Goal: Task Accomplishment & Management: Use online tool/utility

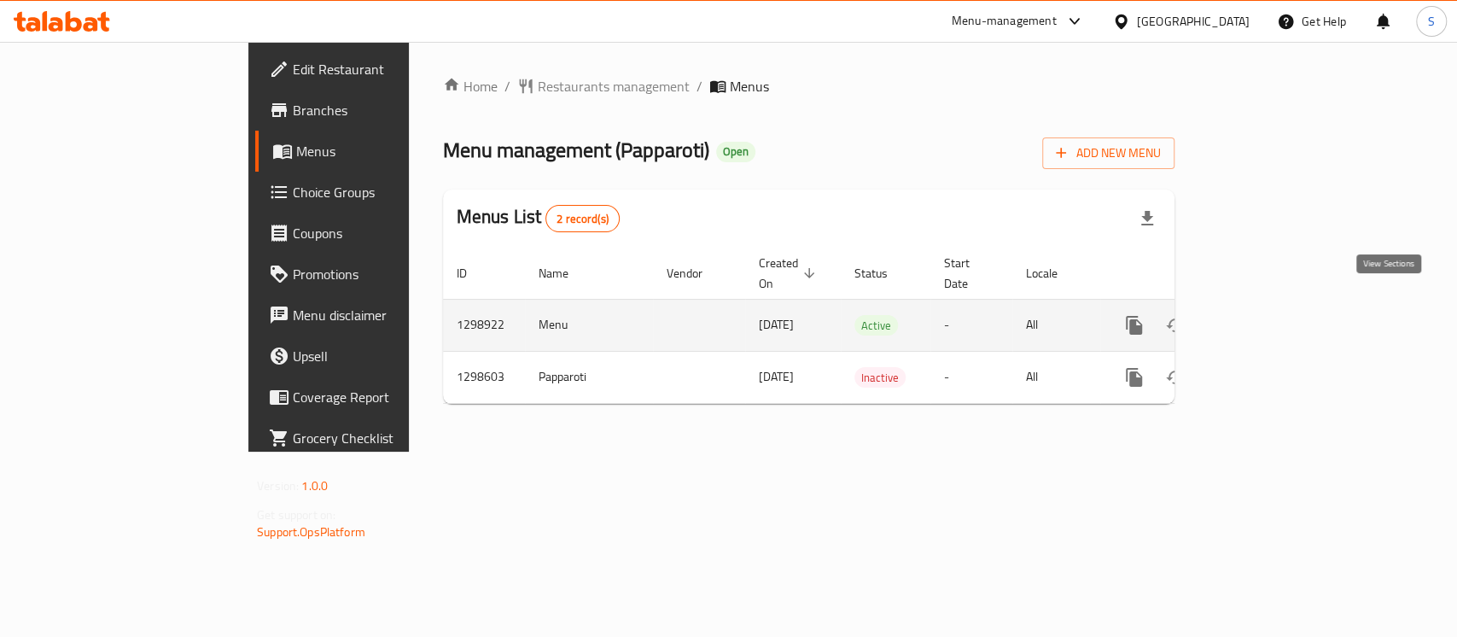
click at [1268, 315] on icon "enhanced table" at bounding box center [1257, 325] width 20 height 20
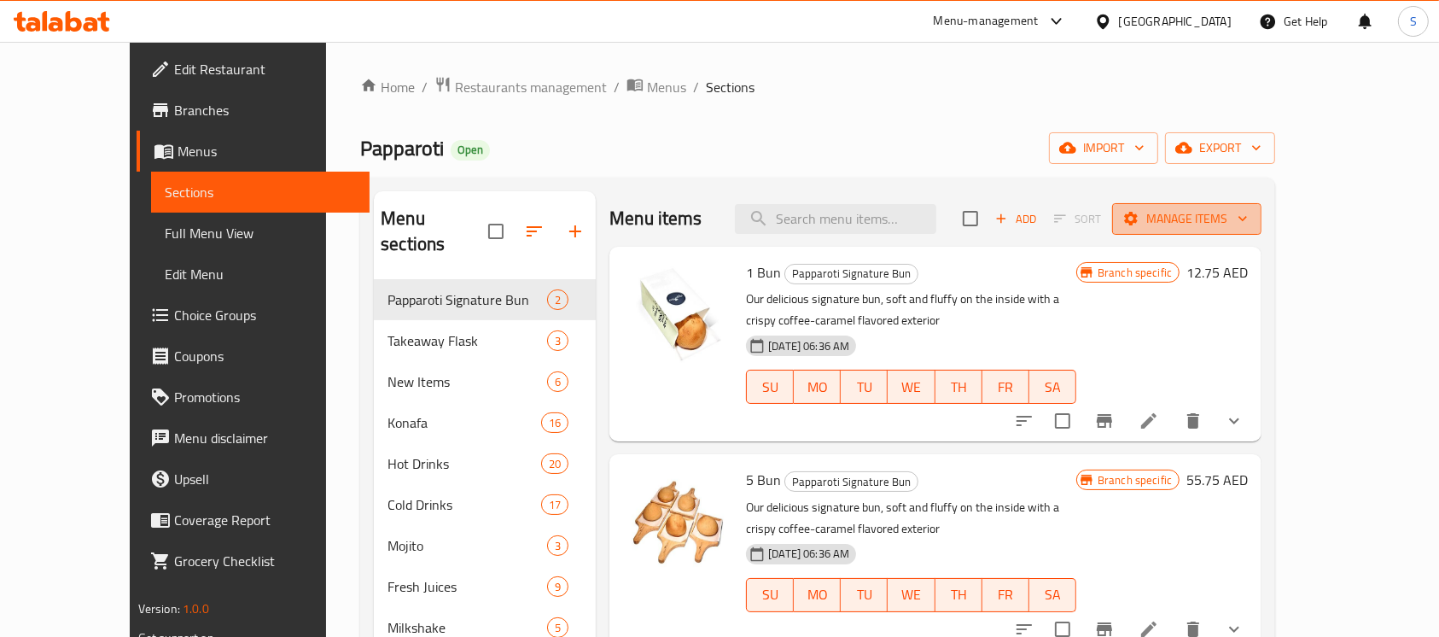
click at [1248, 210] on span "Manage items" at bounding box center [1187, 218] width 122 height 21
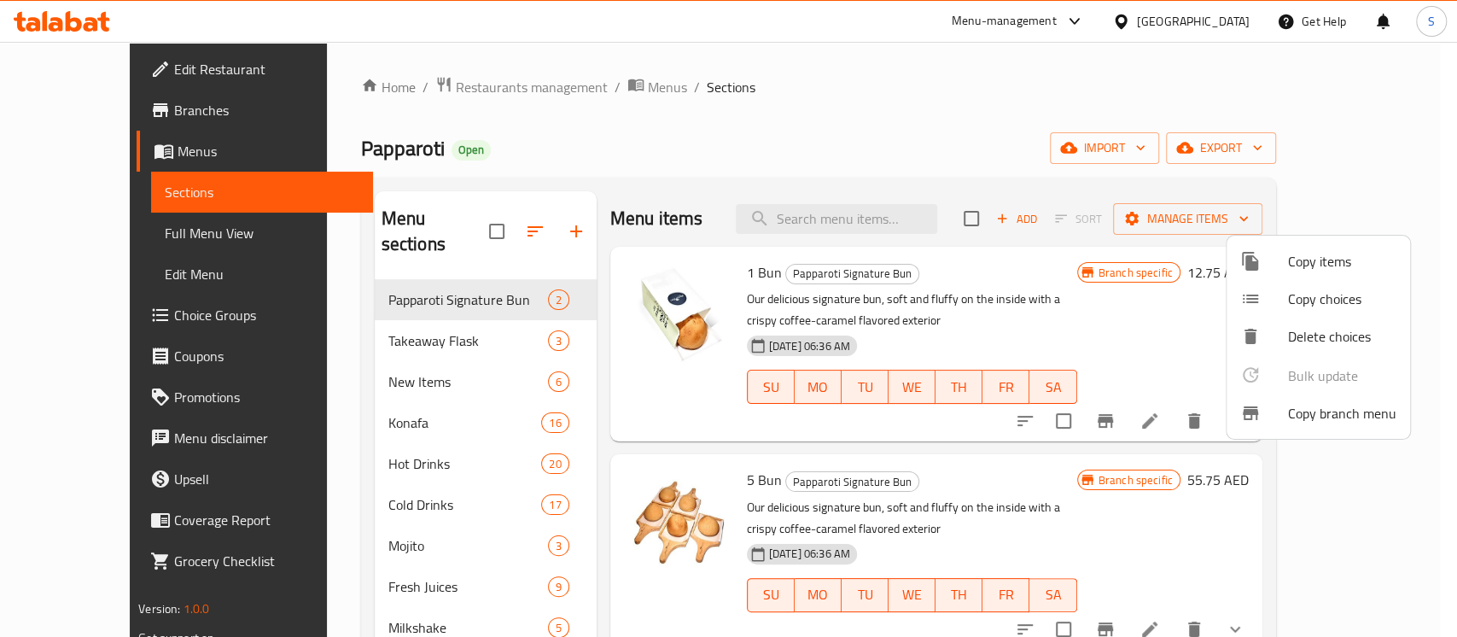
click at [1340, 406] on span "Copy branch menu" at bounding box center [1342, 413] width 108 height 20
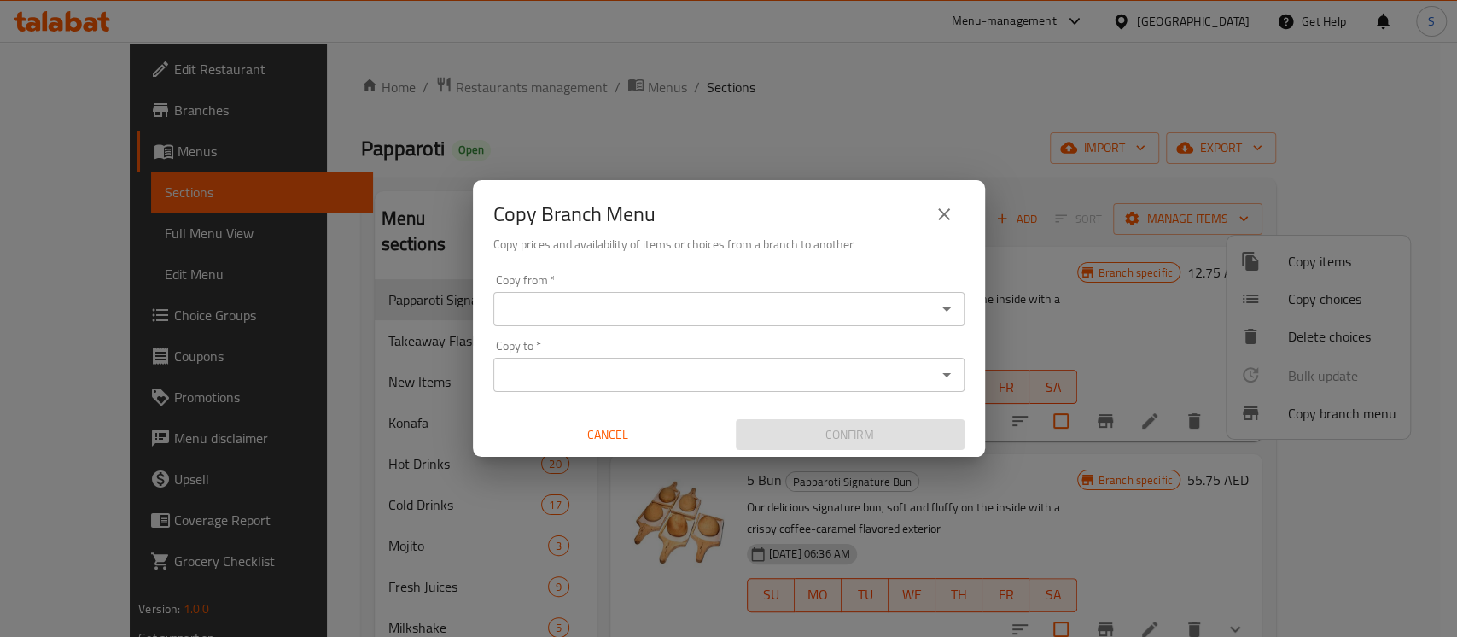
click at [824, 318] on input "Copy from   *" at bounding box center [715, 309] width 433 height 24
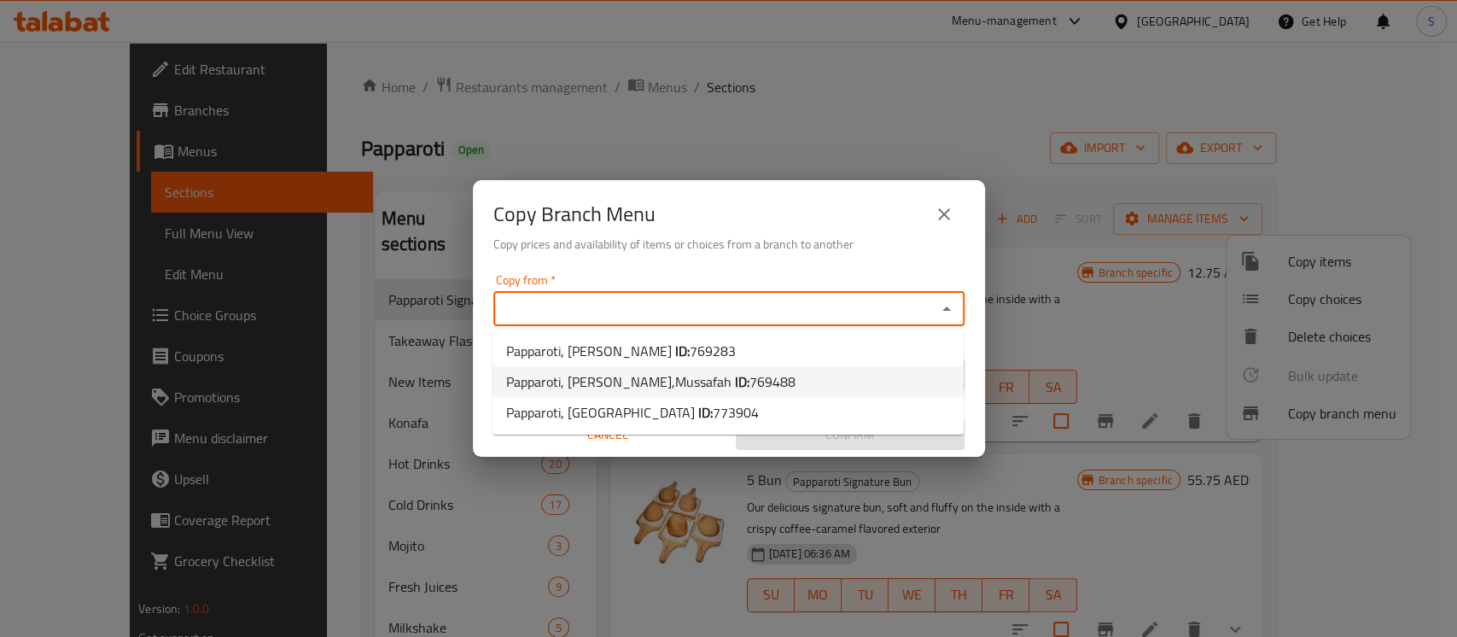
click at [750, 383] on span "769488" at bounding box center [773, 382] width 46 height 26
type input "Papparoti, Dalma Mall,Mussafah"
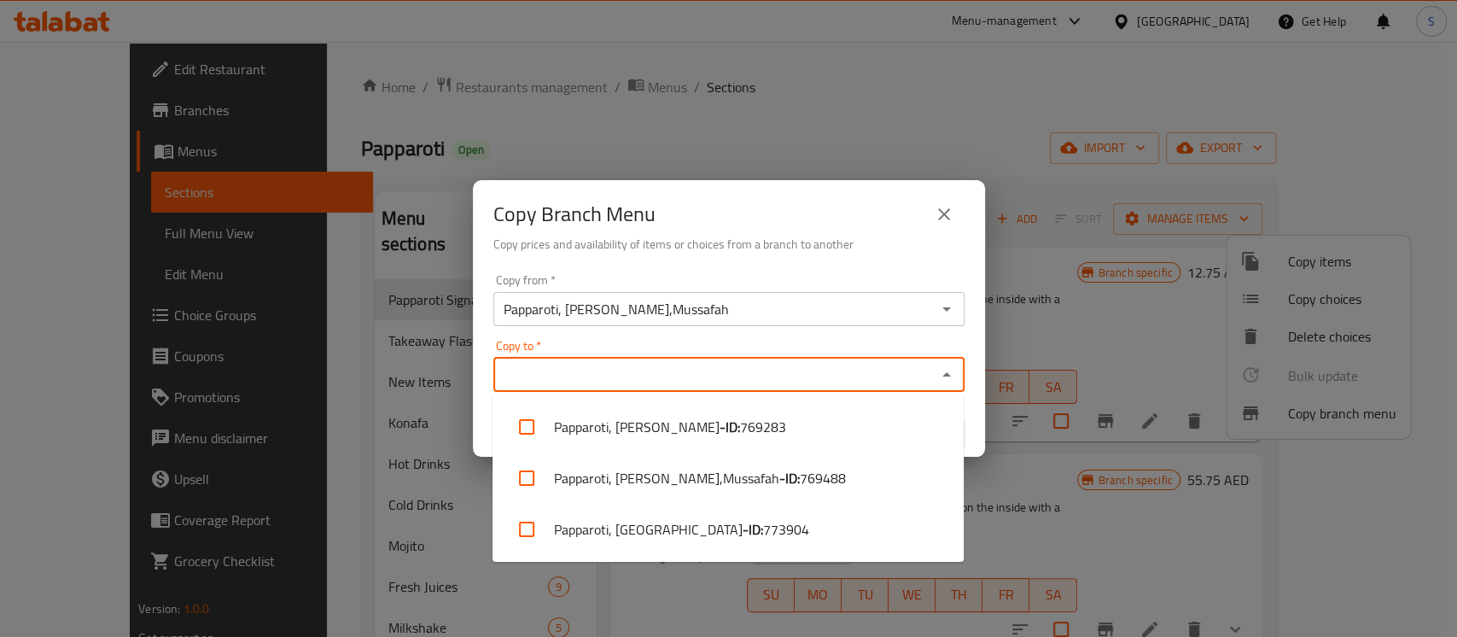
click at [661, 363] on input "Copy to   *" at bounding box center [715, 375] width 433 height 24
click at [763, 532] on span "773904" at bounding box center [786, 529] width 46 height 20
checkbox input "true"
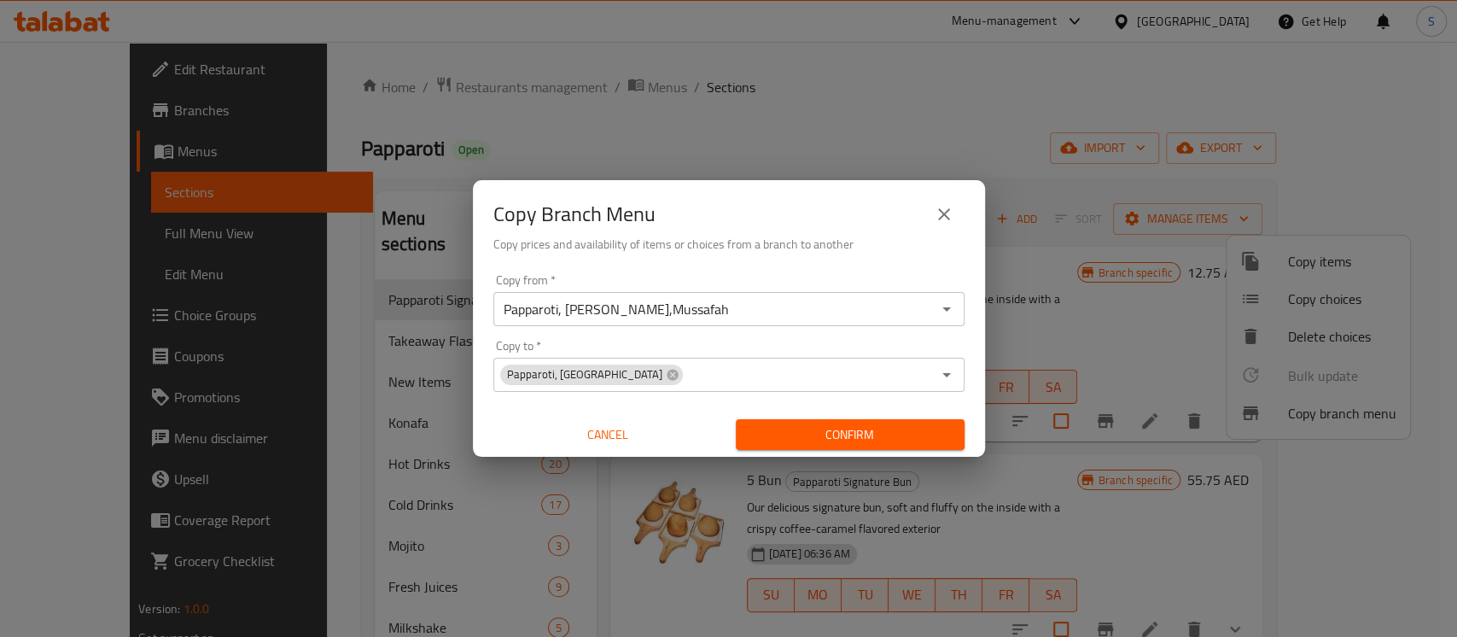
click at [977, 394] on div "Copy from   * Papparoti, Dalma Mall,Mussafah Copy from * Copy to   * Papparoti,…" at bounding box center [729, 362] width 512 height 190
click at [936, 438] on span "Confirm" at bounding box center [850, 434] width 201 height 21
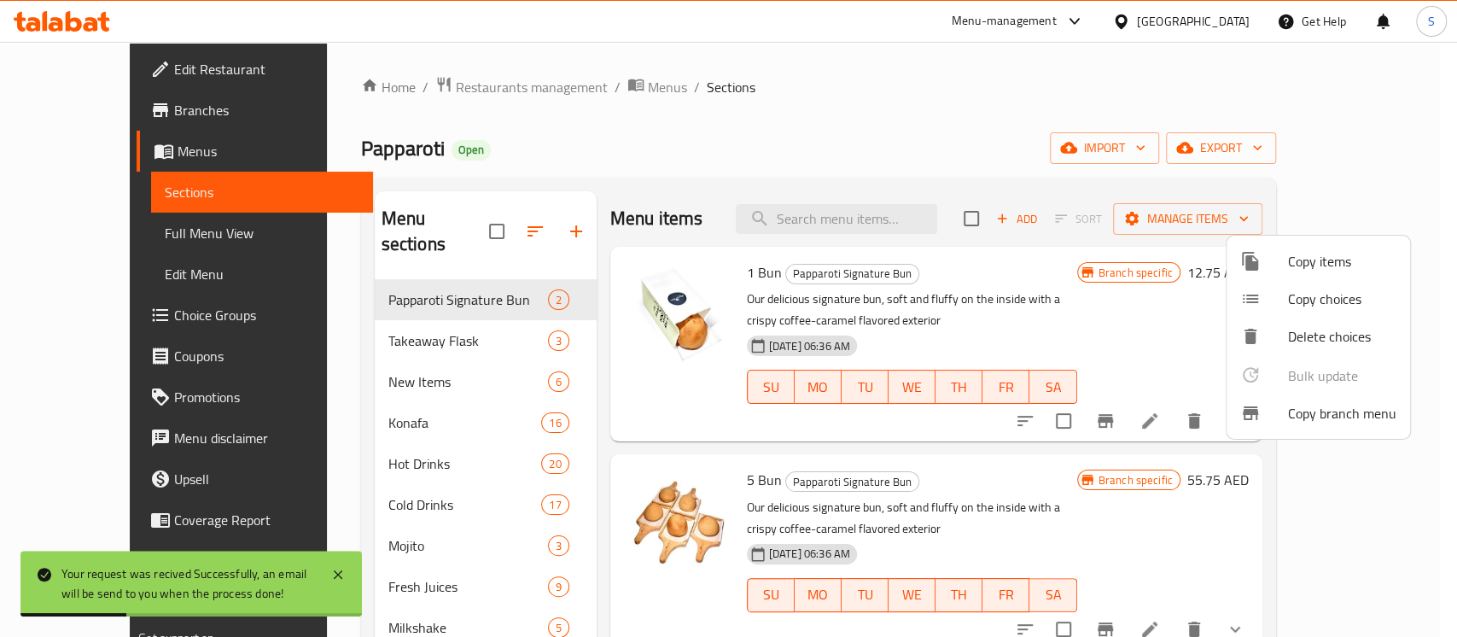
click at [109, 115] on div at bounding box center [728, 318] width 1457 height 637
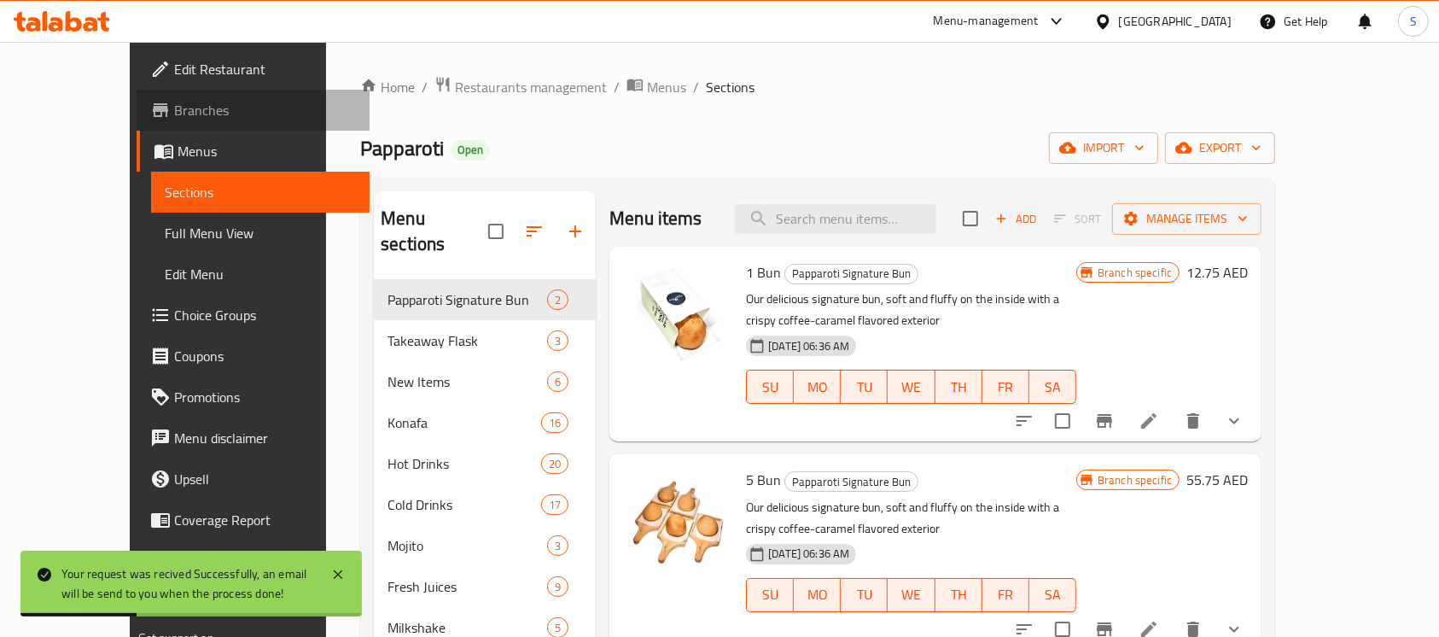
click at [174, 115] on span "Branches" at bounding box center [265, 110] width 183 height 20
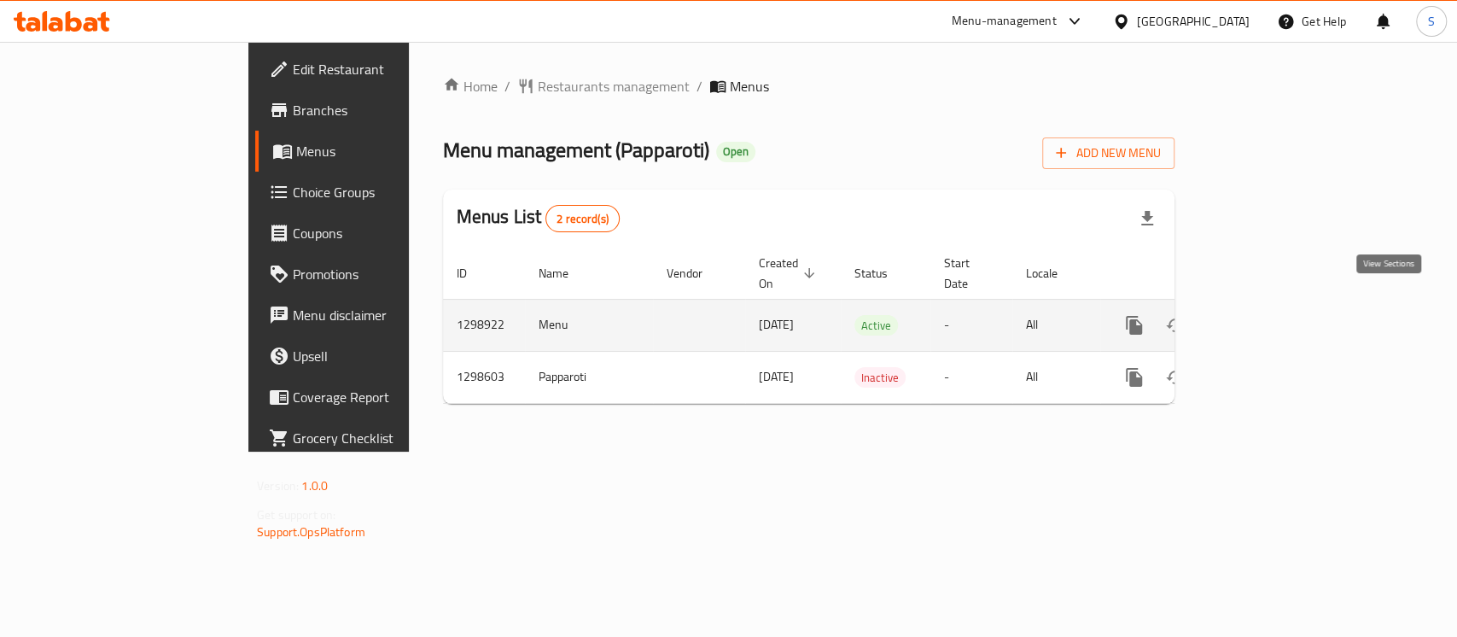
click at [1278, 308] on link "enhanced table" at bounding box center [1257, 325] width 41 height 41
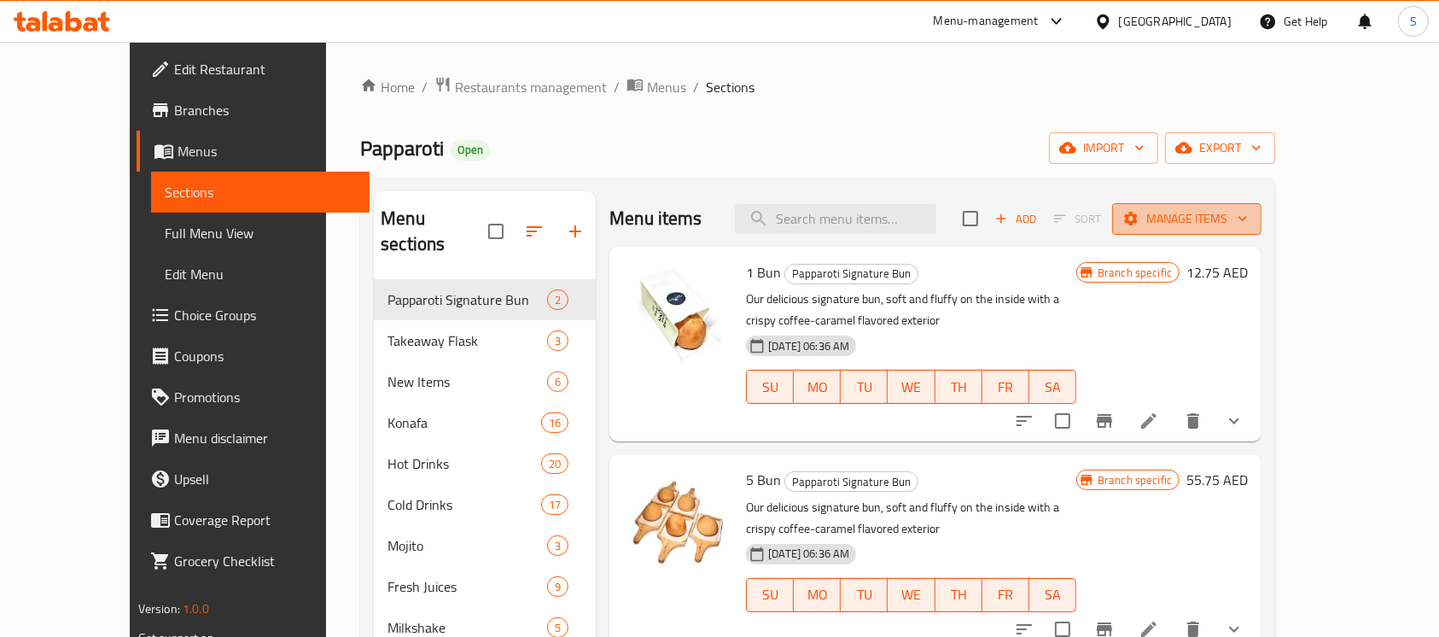
click at [1248, 209] on span "Manage items" at bounding box center [1187, 218] width 122 height 21
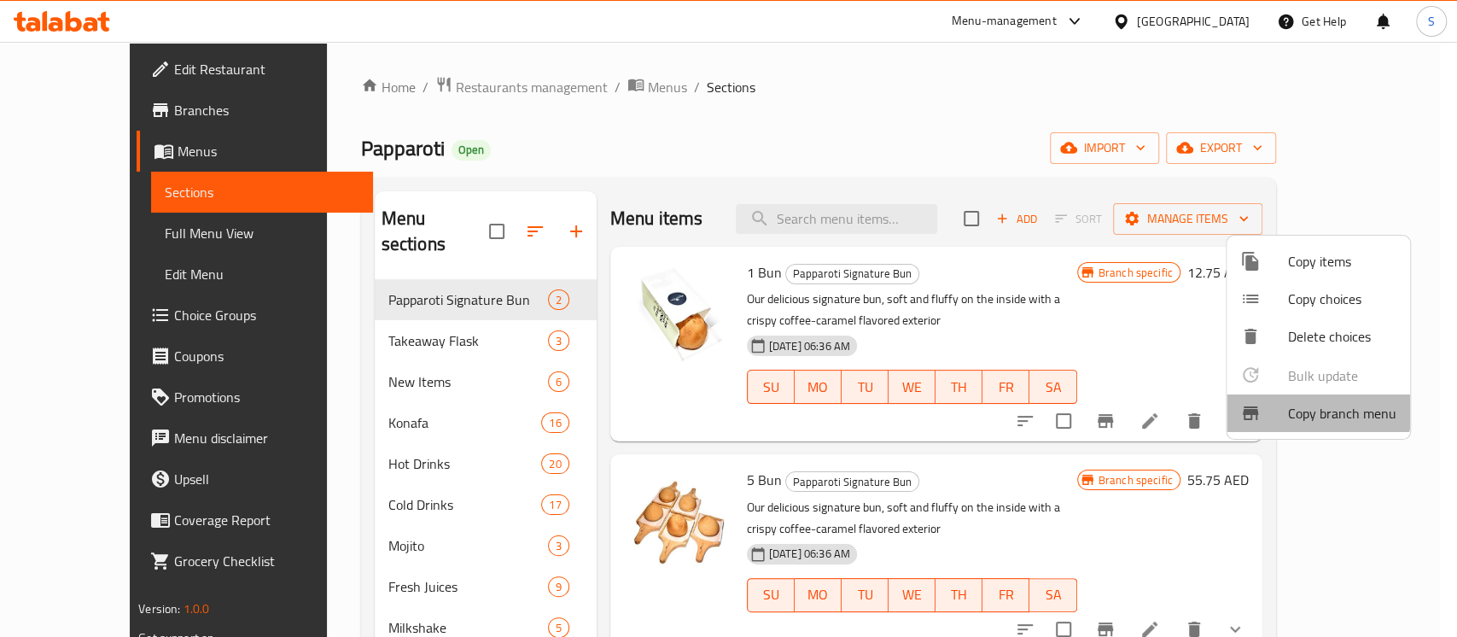
click at [1299, 403] on span "Copy branch menu" at bounding box center [1342, 413] width 108 height 20
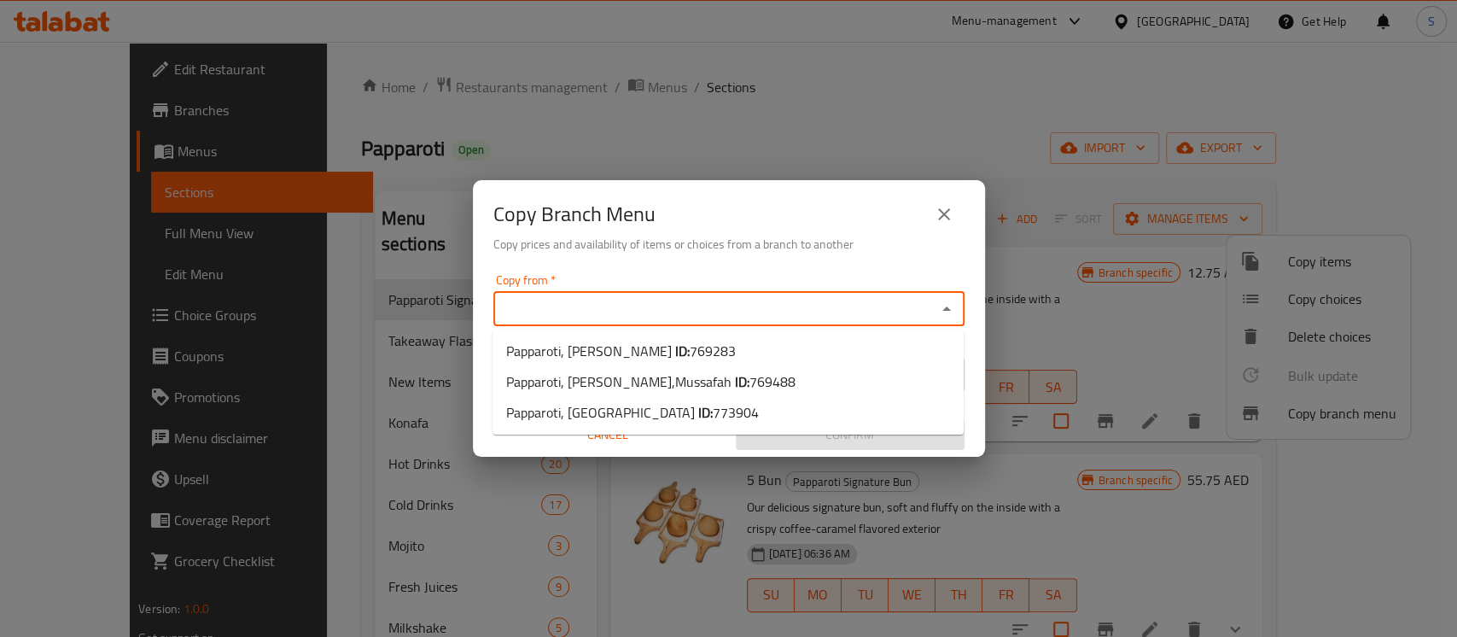
click at [826, 298] on input "Copy from   *" at bounding box center [715, 309] width 433 height 24
click at [750, 376] on span "769488" at bounding box center [773, 382] width 46 height 26
type input "Papparoti, Dalma Mall,Mussafah"
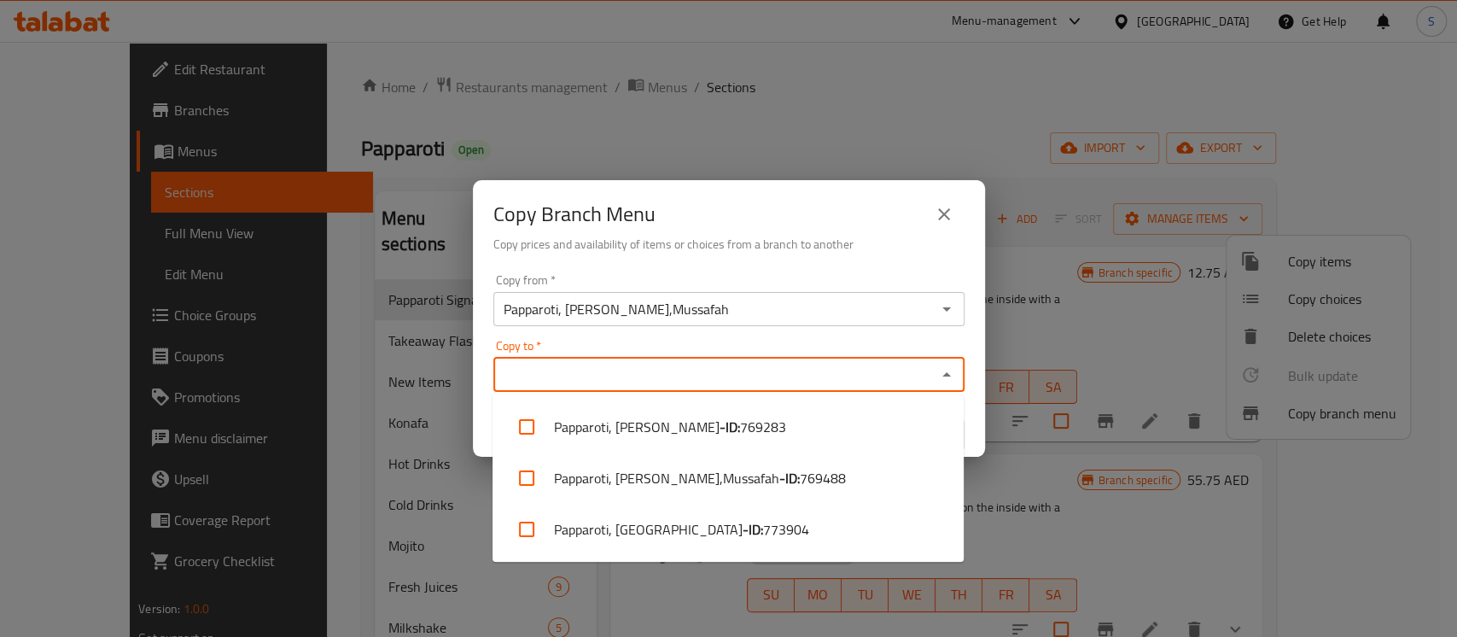
click at [653, 371] on input "Copy to   *" at bounding box center [715, 375] width 433 height 24
click at [763, 524] on span "773904" at bounding box center [786, 529] width 46 height 20
checkbox input "true"
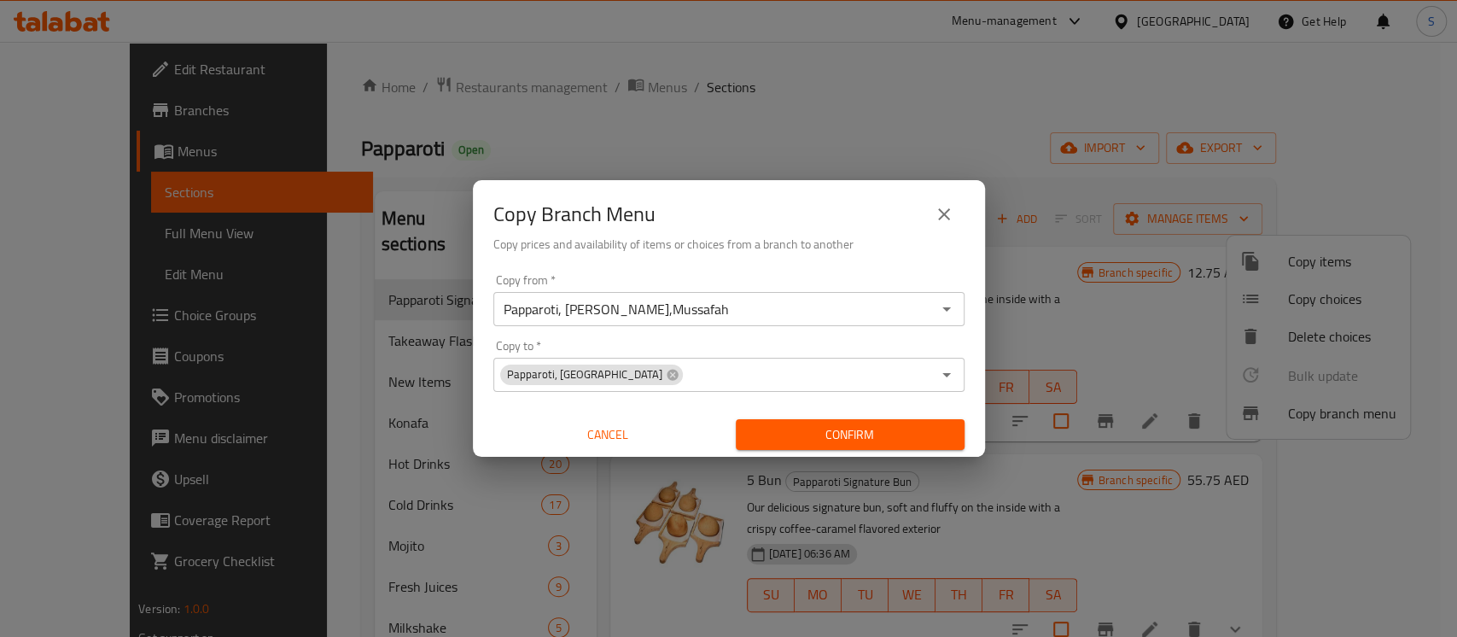
click at [974, 347] on div "Copy from   * Papparoti, Dalma Mall,Mussafah Copy from * Copy to   * Papparoti,…" at bounding box center [729, 362] width 512 height 190
click at [912, 450] on div "Confirm" at bounding box center [850, 434] width 242 height 45
click at [880, 442] on span "Confirm" at bounding box center [850, 434] width 201 height 21
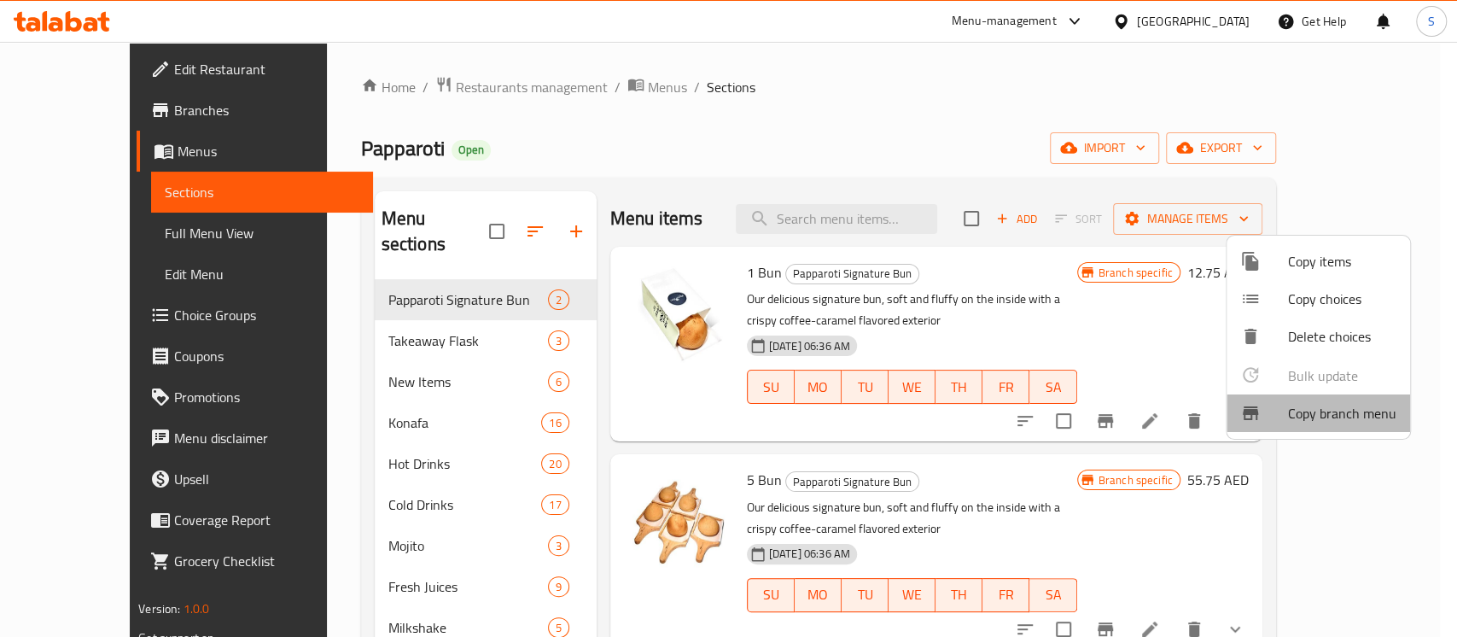
click at [1331, 407] on span "Copy branch menu" at bounding box center [1342, 413] width 108 height 20
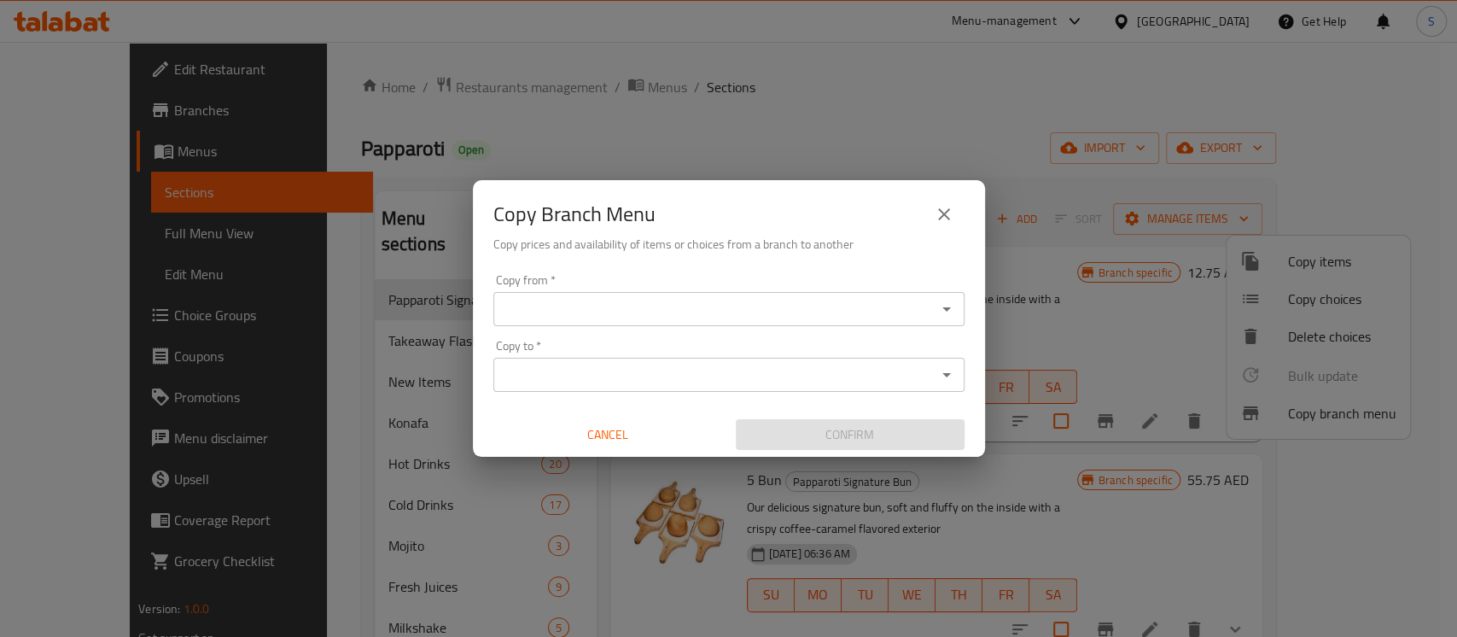
click at [742, 295] on div "Copy from *" at bounding box center [728, 309] width 471 height 34
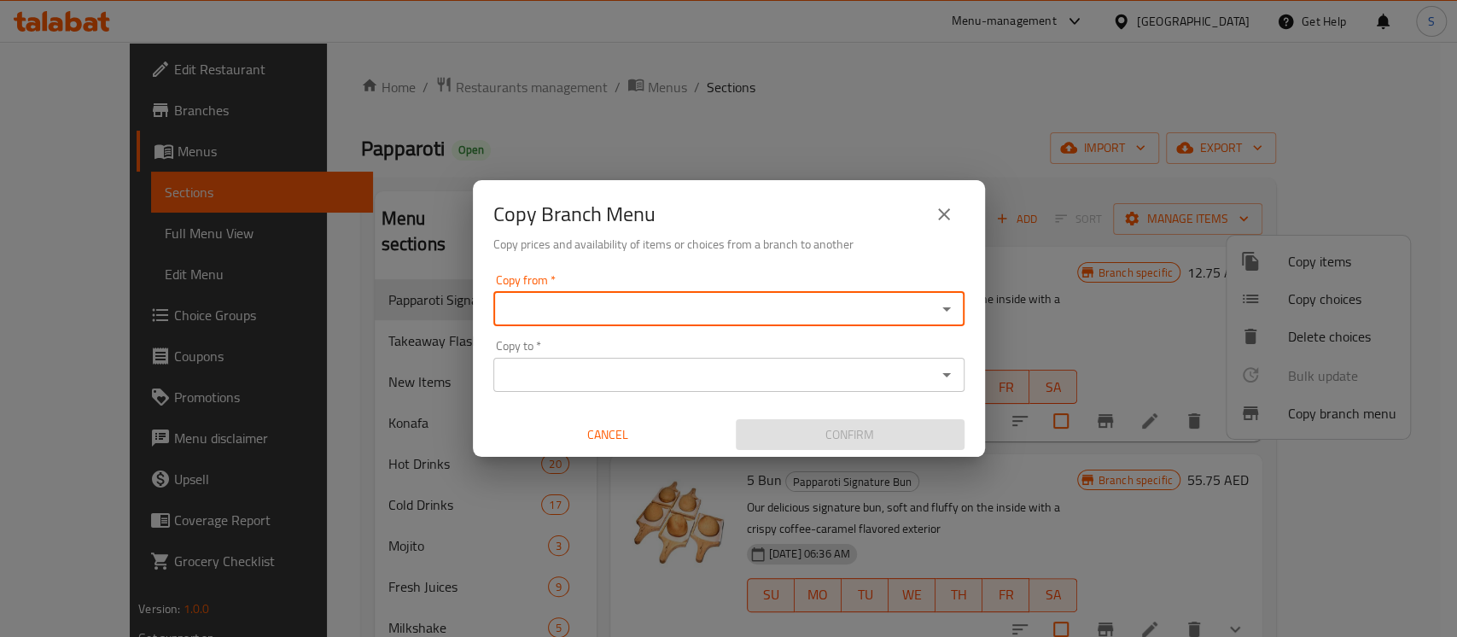
click at [742, 295] on div "Copy from *" at bounding box center [728, 309] width 471 height 34
click at [937, 305] on icon "Open" at bounding box center [947, 309] width 20 height 20
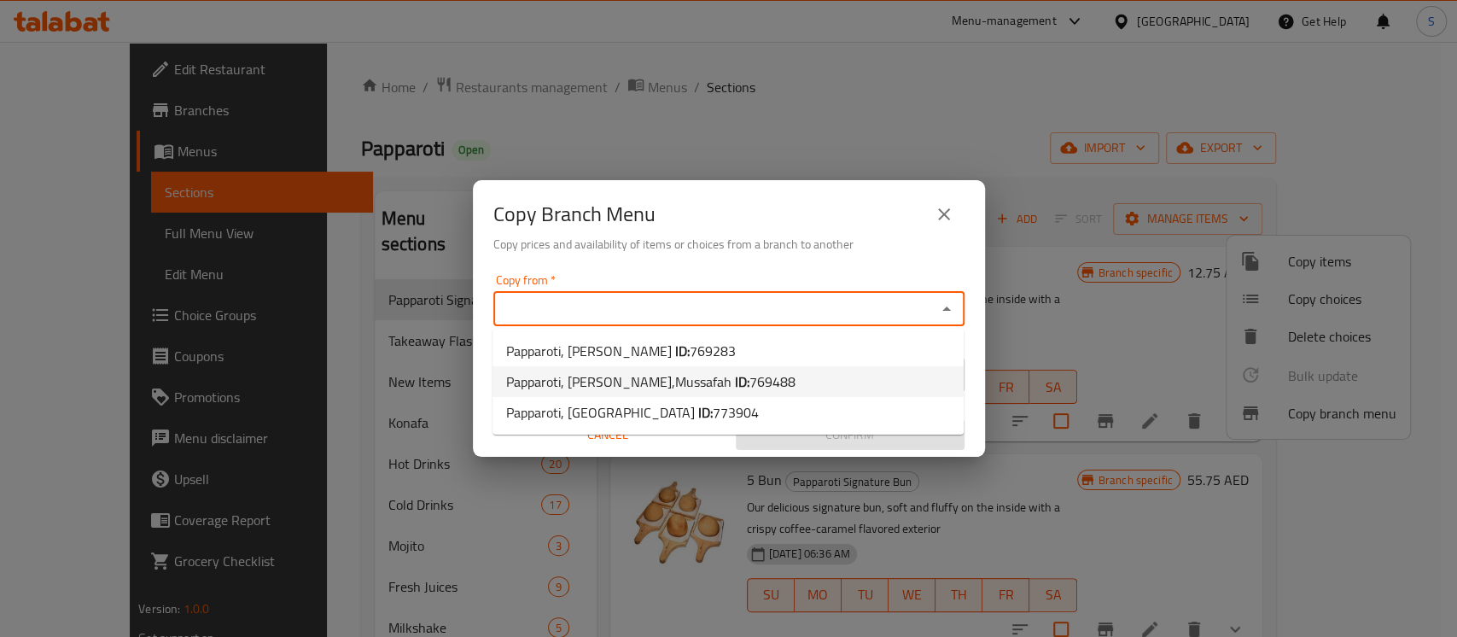
click at [750, 380] on span "769488" at bounding box center [773, 382] width 46 height 26
type input "Papparoti, Dalma Mall,Mussafah"
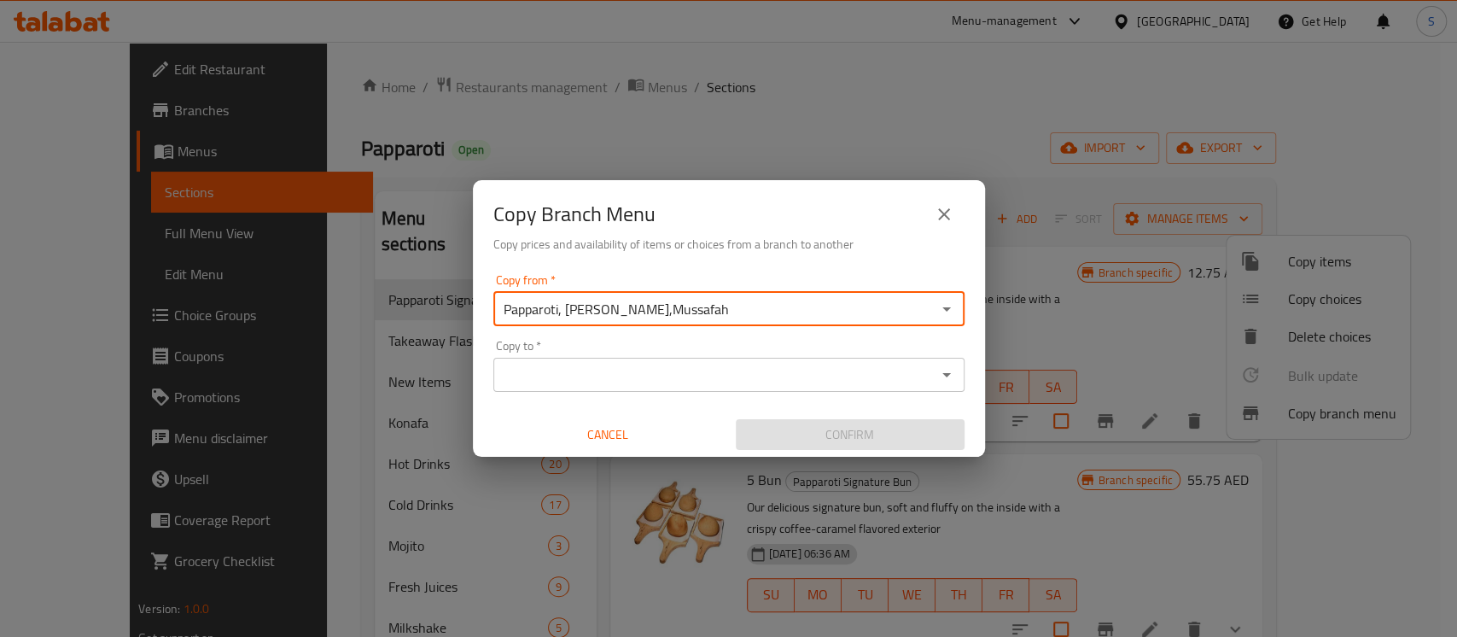
click at [680, 372] on input "Copy to   *" at bounding box center [715, 375] width 433 height 24
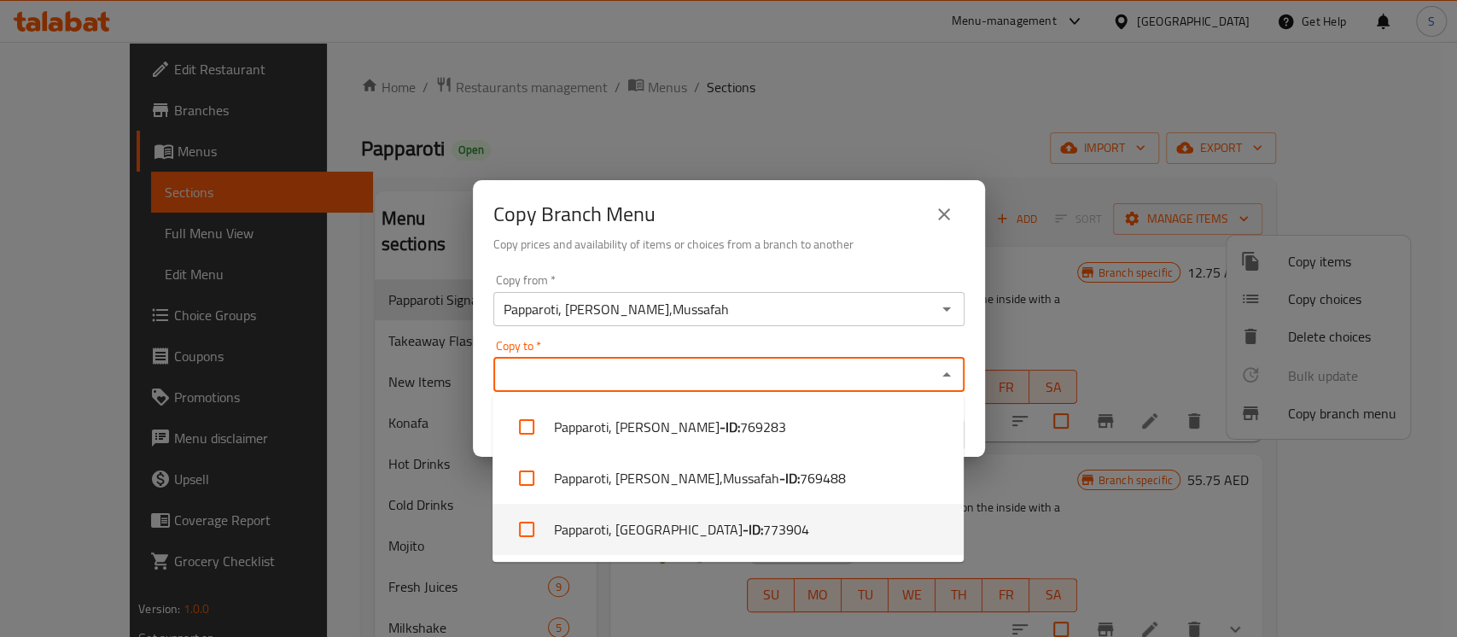
click at [743, 529] on b "- ID:" at bounding box center [753, 529] width 20 height 20
checkbox input "true"
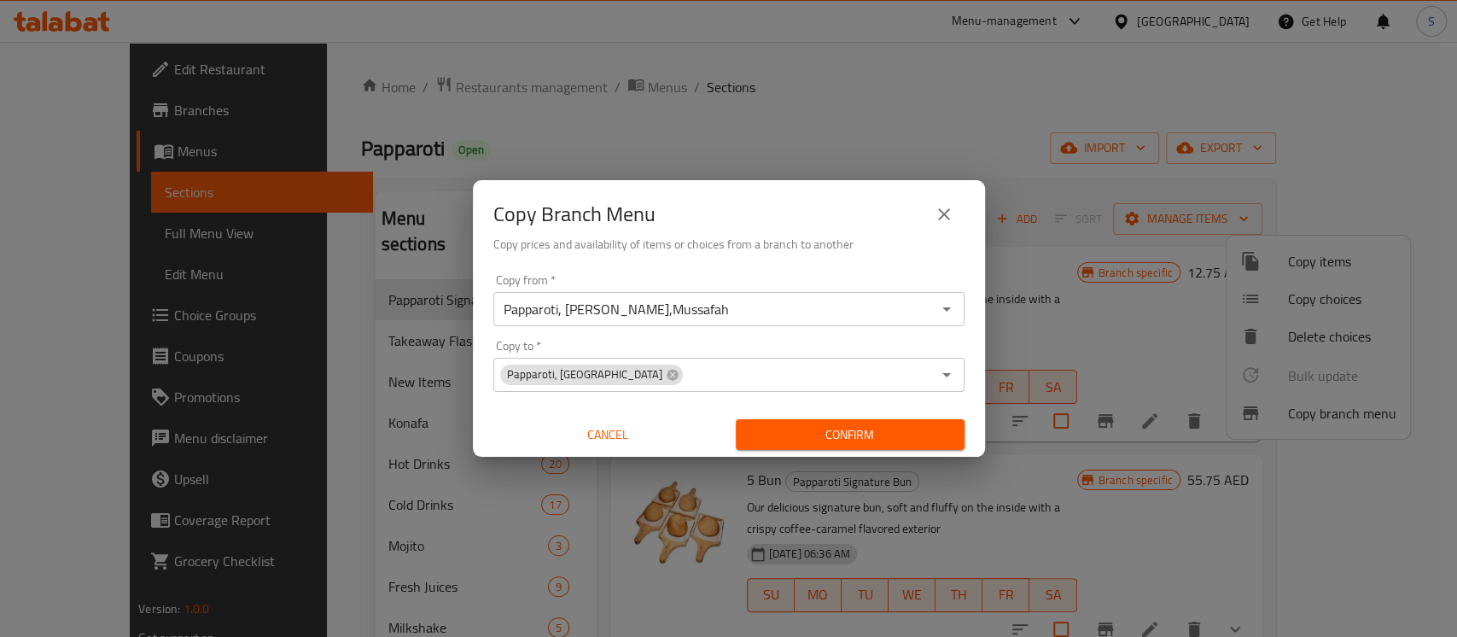
click at [972, 397] on div "Copy from   * Papparoti, Dalma Mall,Mussafah Copy from * Copy to   * Papparoti,…" at bounding box center [729, 362] width 512 height 190
click at [909, 429] on span "Confirm" at bounding box center [850, 434] width 201 height 21
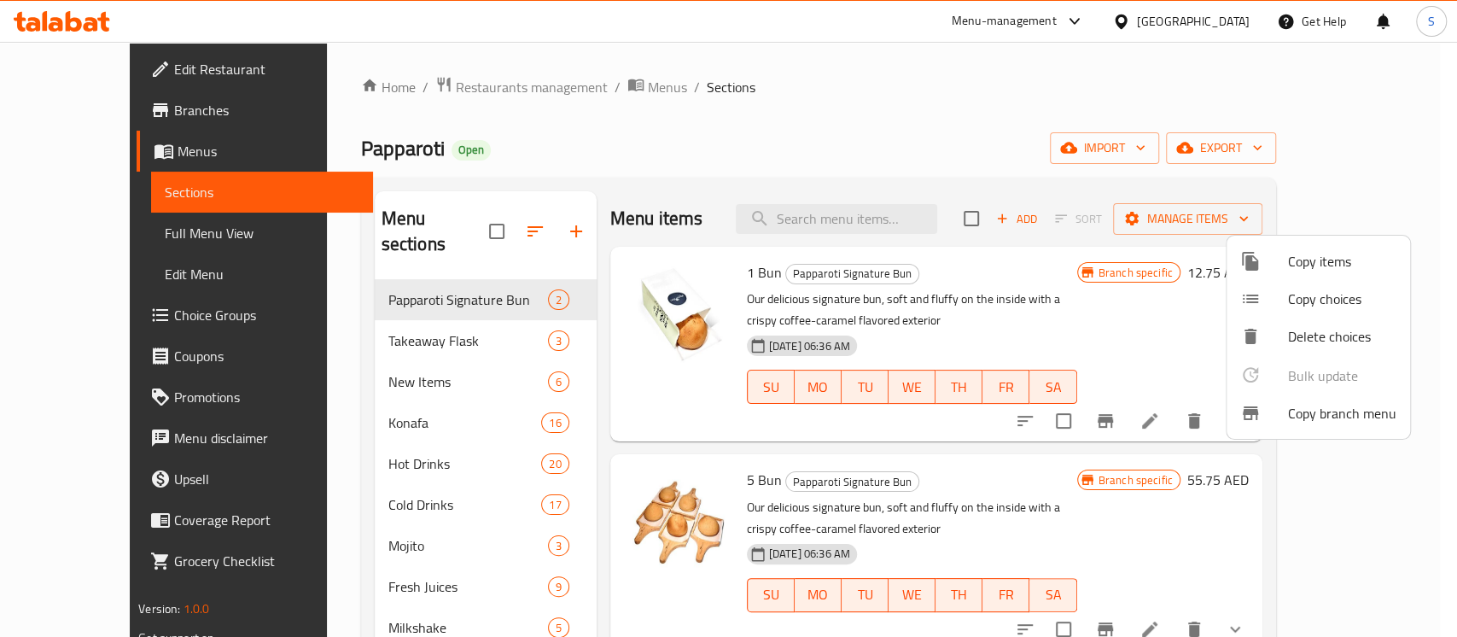
click at [145, 110] on div at bounding box center [728, 318] width 1457 height 637
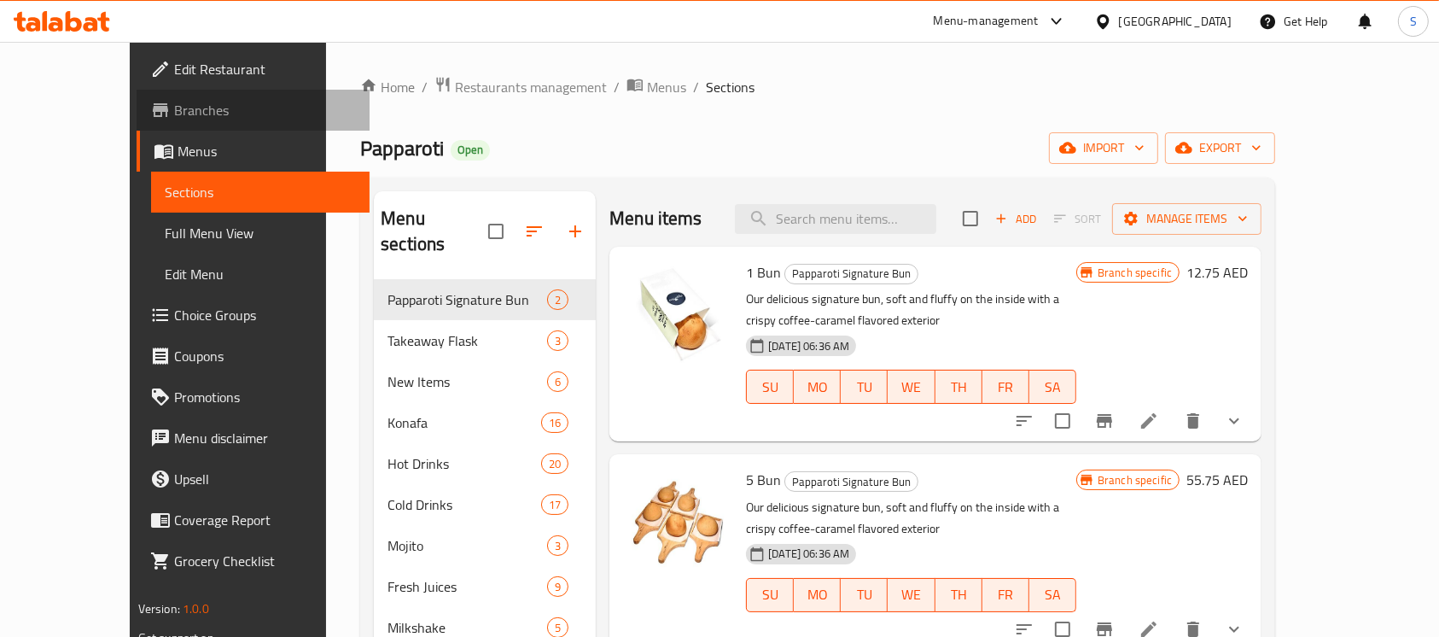
click at [174, 110] on span "Branches" at bounding box center [265, 110] width 183 height 20
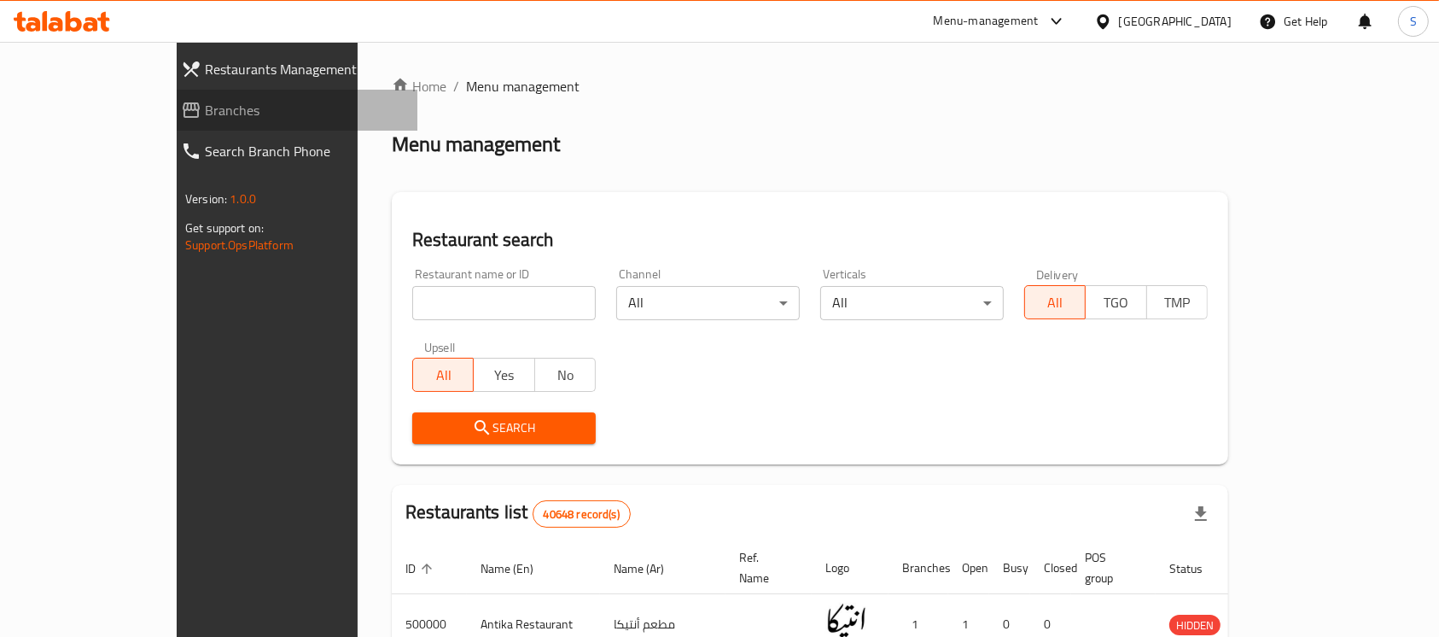
click at [205, 114] on span "Branches" at bounding box center [304, 110] width 199 height 20
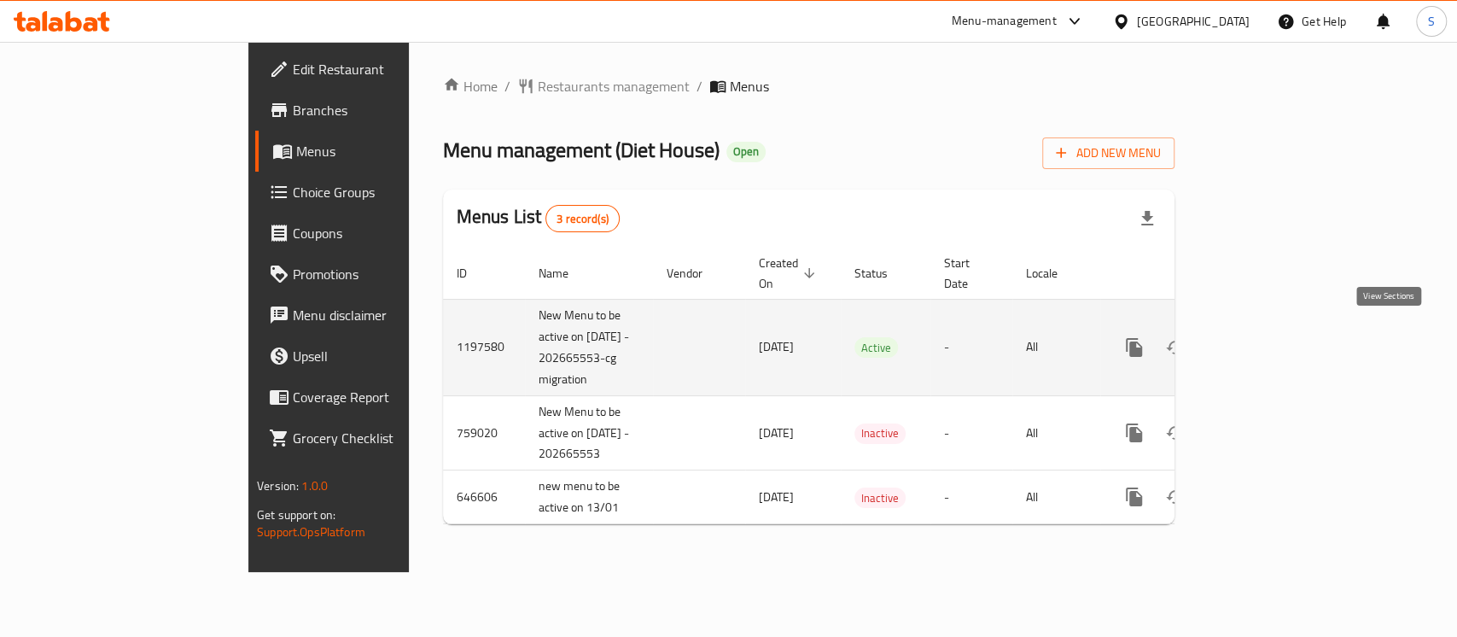
click at [1268, 339] on icon "enhanced table" at bounding box center [1257, 347] width 20 height 20
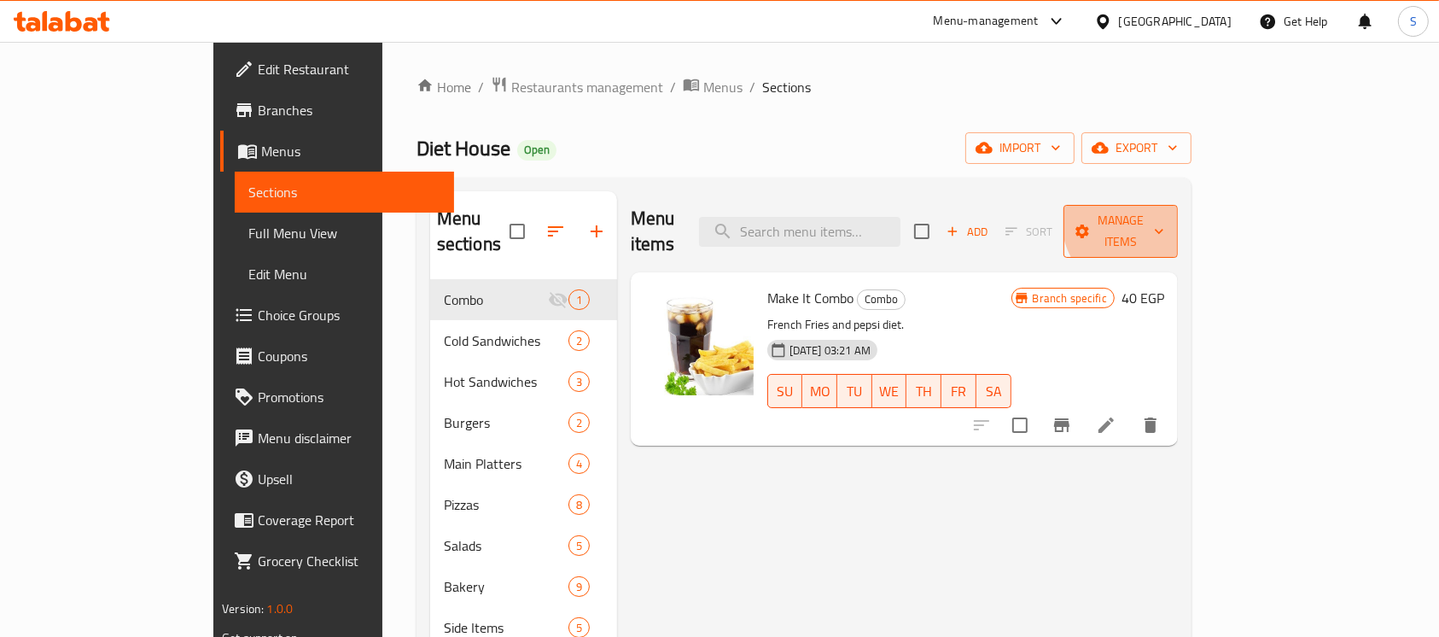
click at [1164, 213] on span "Manage items" at bounding box center [1120, 231] width 87 height 43
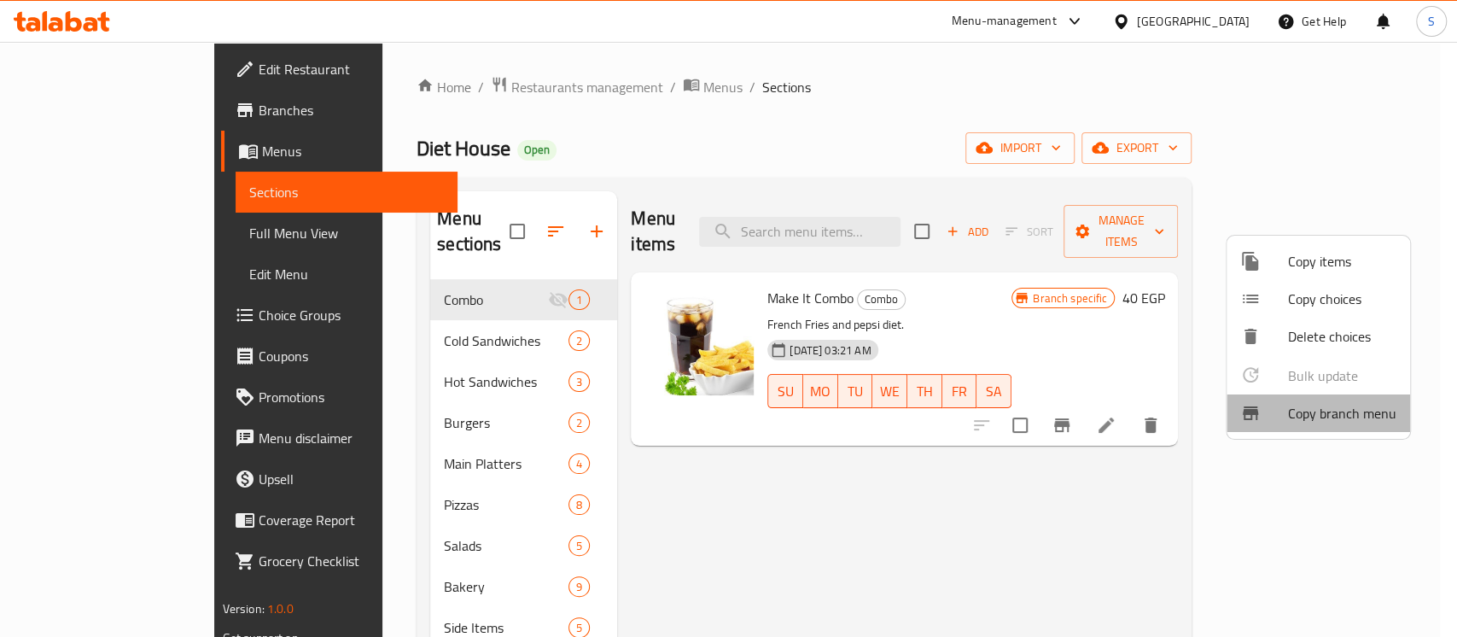
click at [1325, 410] on span "Copy branch menu" at bounding box center [1342, 413] width 108 height 20
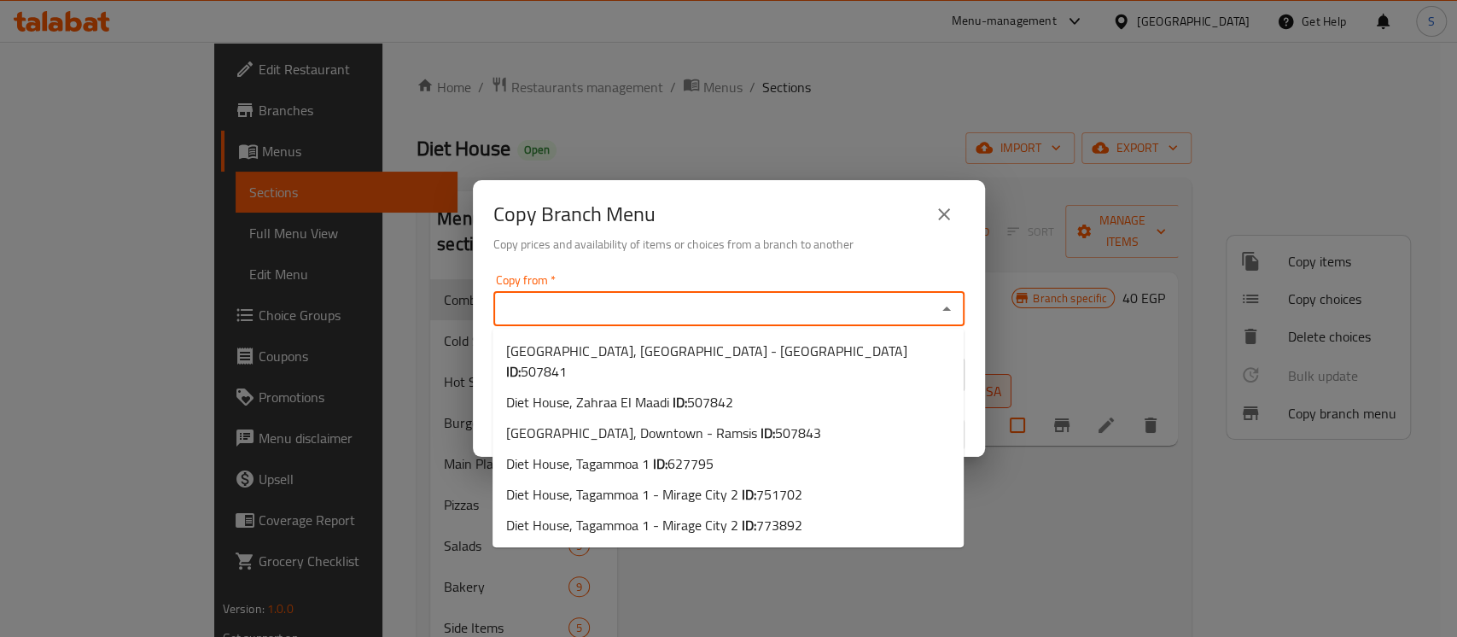
click at [805, 297] on input "Copy from   *" at bounding box center [715, 309] width 433 height 24
click at [786, 482] on span "751702" at bounding box center [779, 495] width 46 height 26
type input "Diet House, Tagammoa 1 - Mirage City 2"
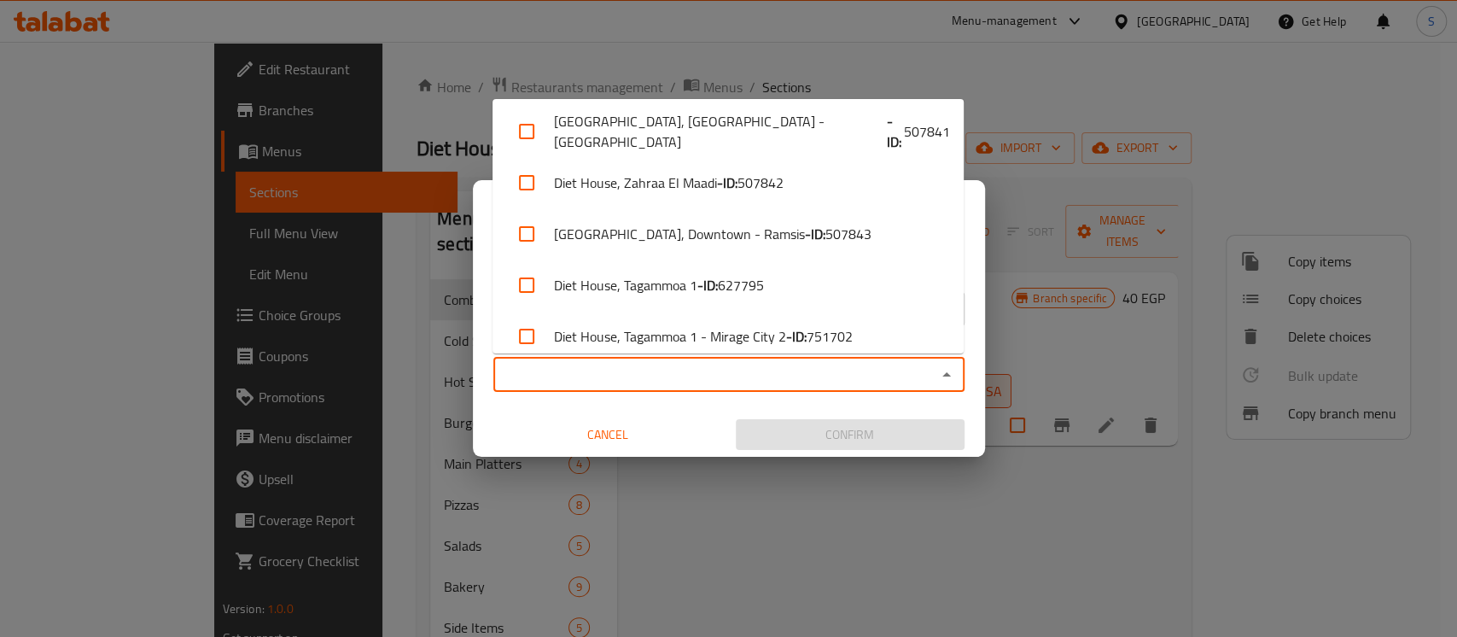
click at [799, 368] on input "Copy to   *" at bounding box center [715, 375] width 433 height 24
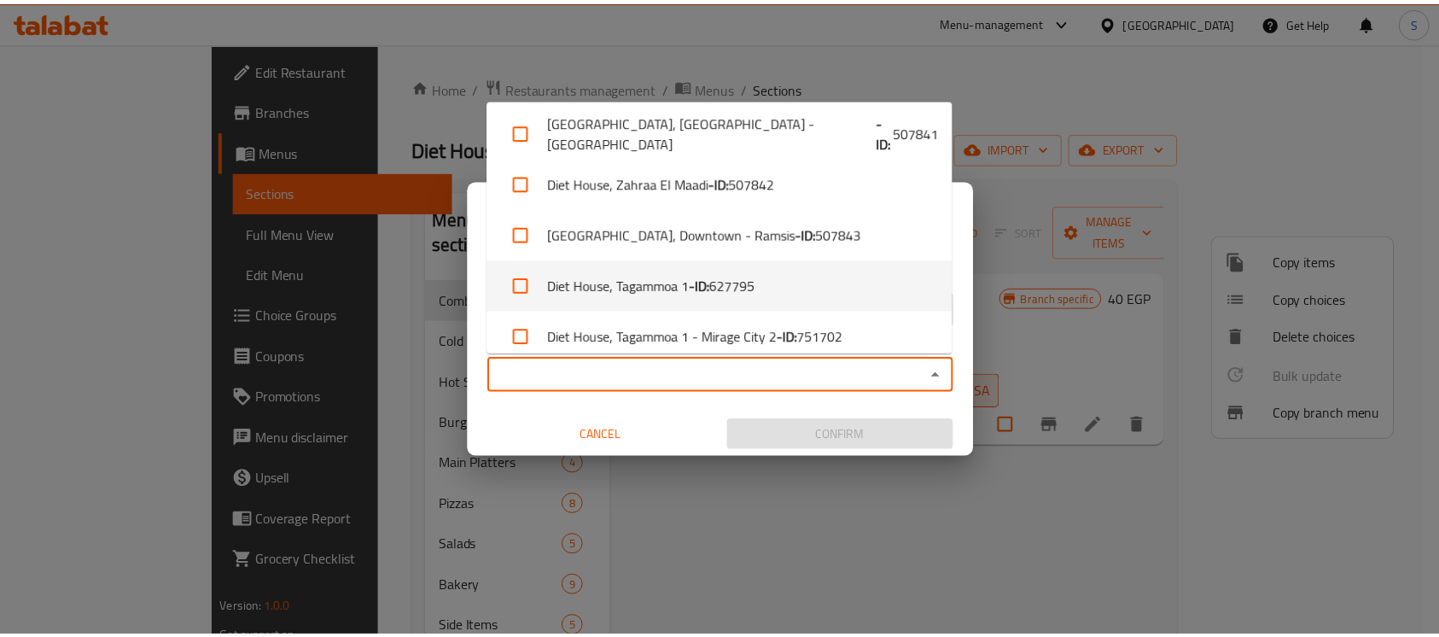
scroll to position [66, 0]
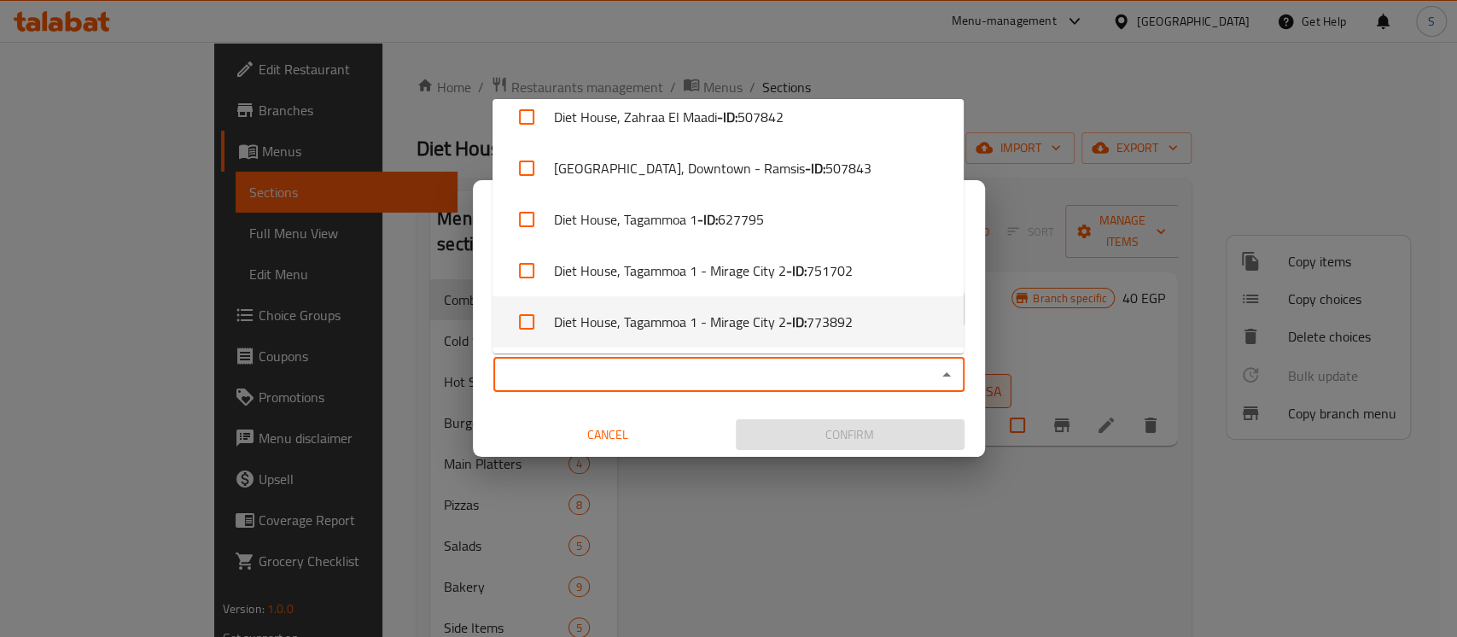
click at [773, 324] on li "Diet House, Tagammoa 1 - Mirage City 2 - ID: 773892" at bounding box center [728, 321] width 471 height 51
checkbox input "true"
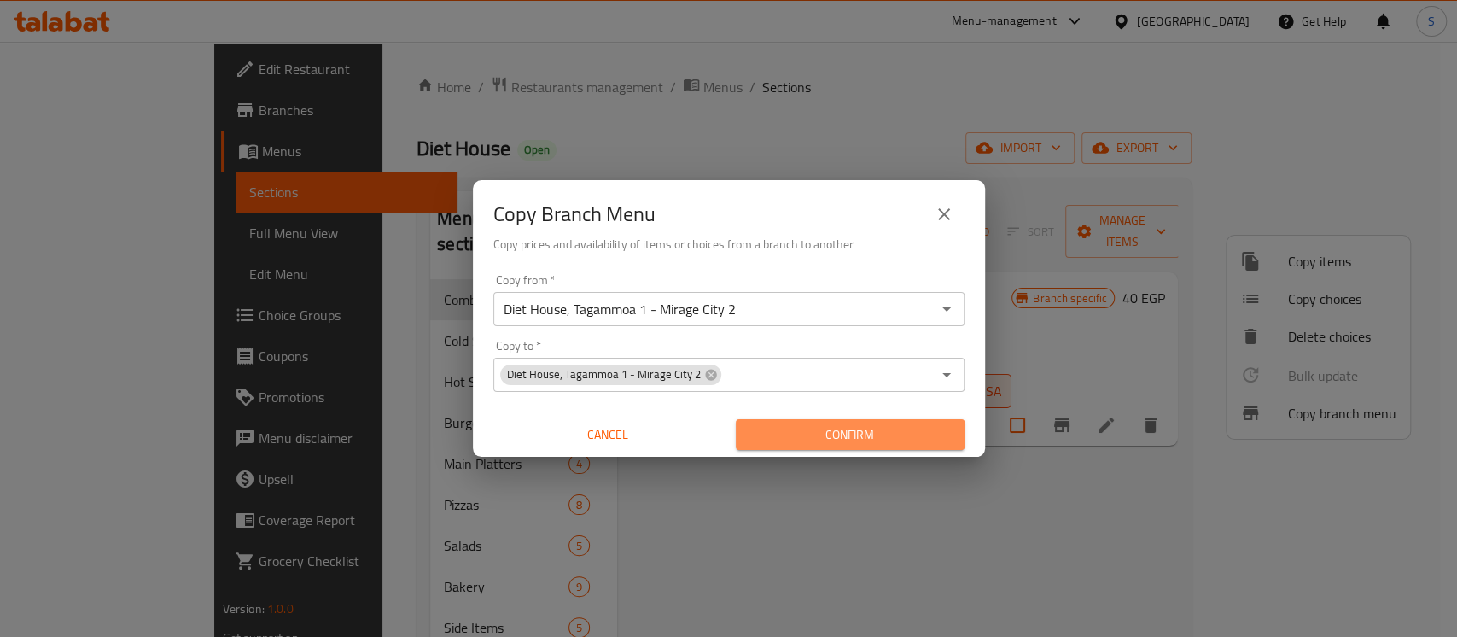
click at [824, 438] on span "Confirm" at bounding box center [850, 434] width 201 height 21
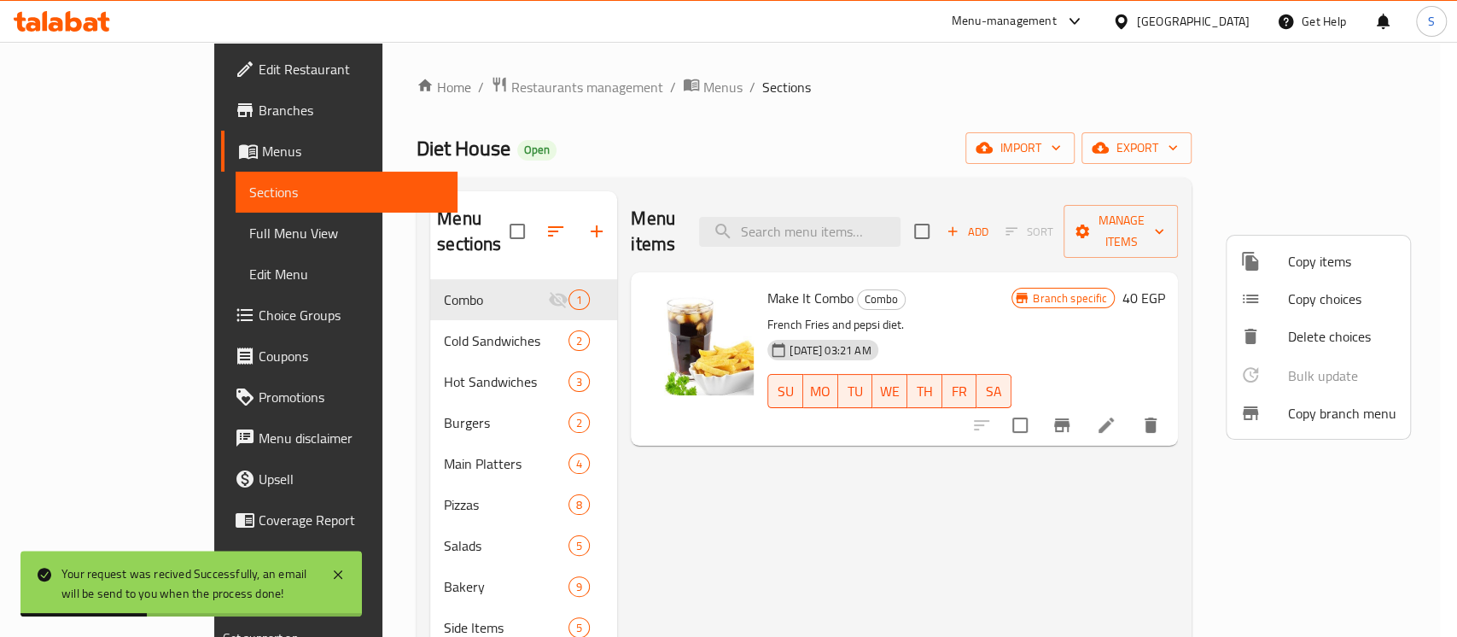
click at [109, 116] on div at bounding box center [728, 318] width 1457 height 637
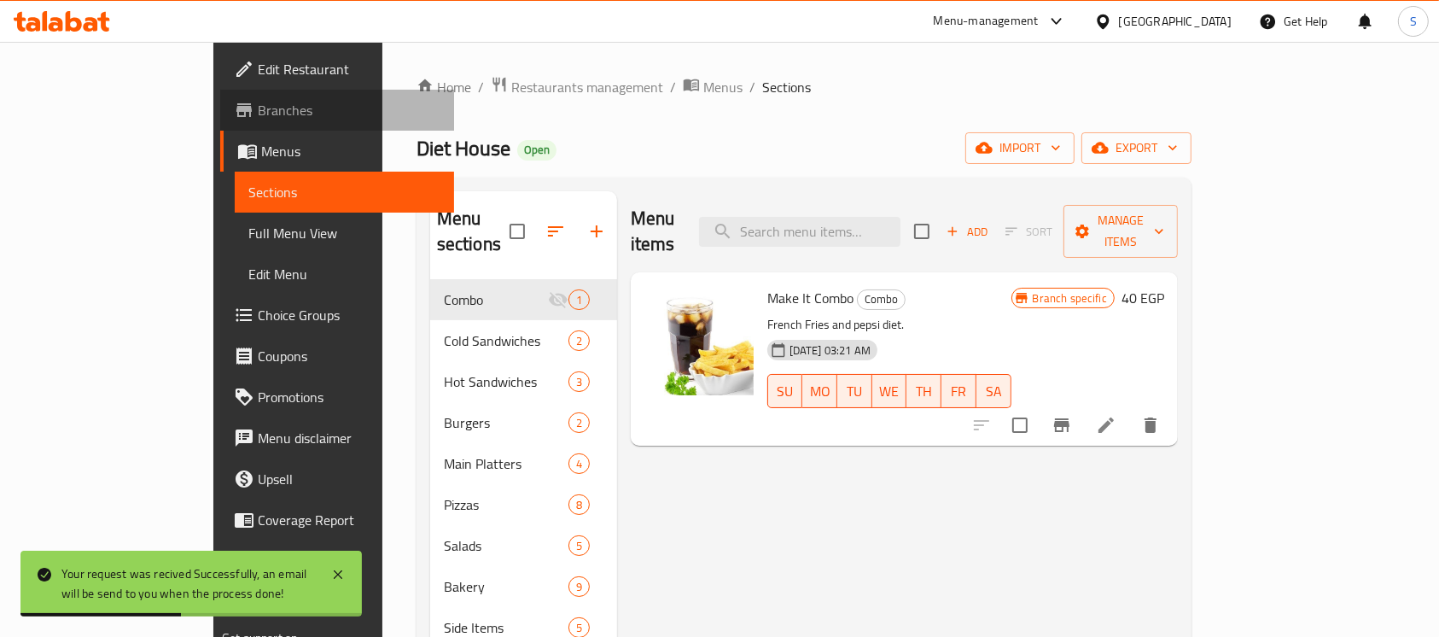
click at [258, 116] on span "Branches" at bounding box center [349, 110] width 183 height 20
